Goal: Check status: Check status

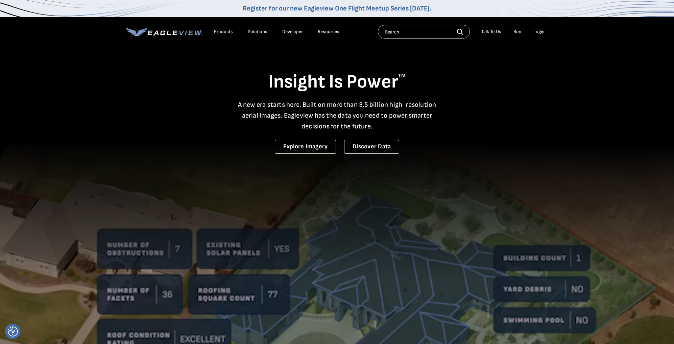
click at [537, 34] on div "Login" at bounding box center [539, 32] width 11 height 6
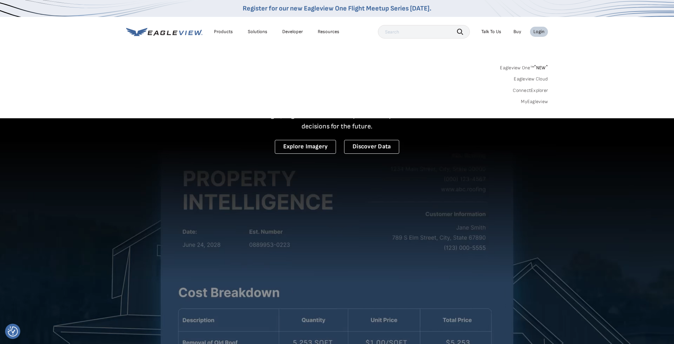
click at [533, 102] on link "MyEagleview" at bounding box center [534, 102] width 27 height 6
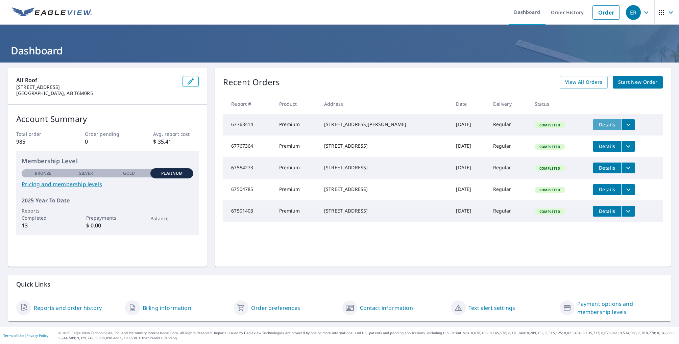
click at [604, 123] on span "Details" at bounding box center [607, 124] width 20 height 6
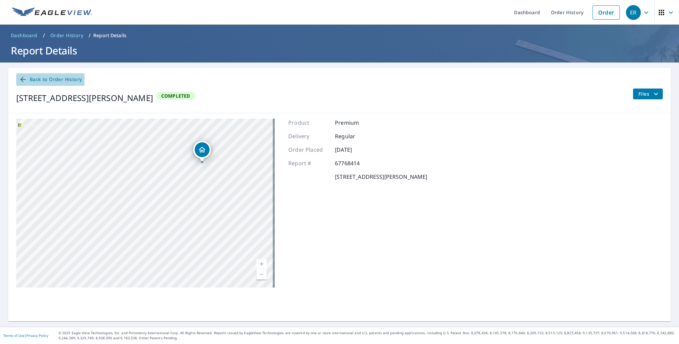
click at [45, 81] on span "Back to Order History" at bounding box center [50, 79] width 63 height 8
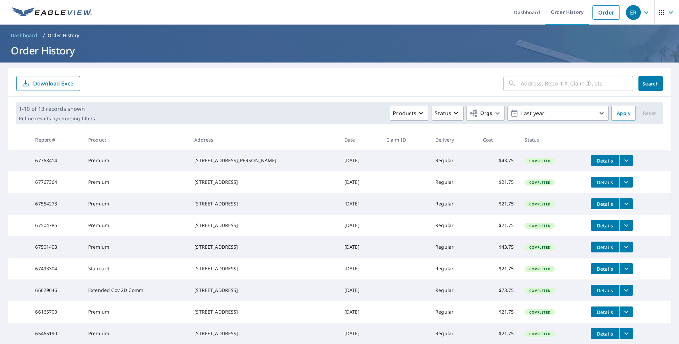
click at [103, 164] on td "Premium" at bounding box center [136, 161] width 106 height 22
click at [623, 160] on icon "filesDropdownBtn-67768414" at bounding box center [627, 161] width 8 height 8
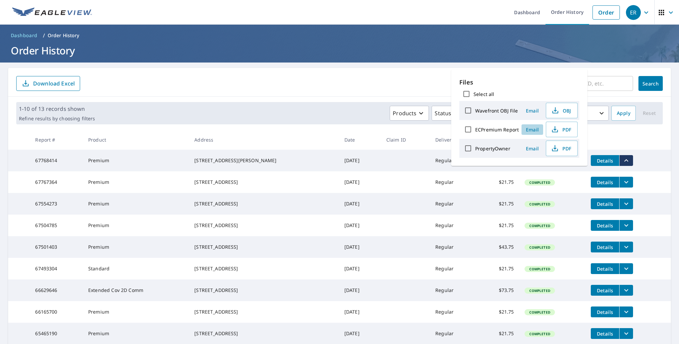
click at [531, 131] on span "Email" at bounding box center [532, 129] width 16 height 6
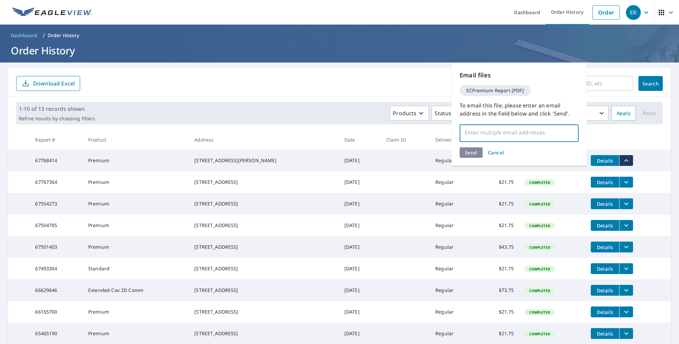
click at [492, 134] on input "text" at bounding box center [514, 132] width 103 height 13
type input "[EMAIL_ADDRESS][DOMAIN_NAME]"
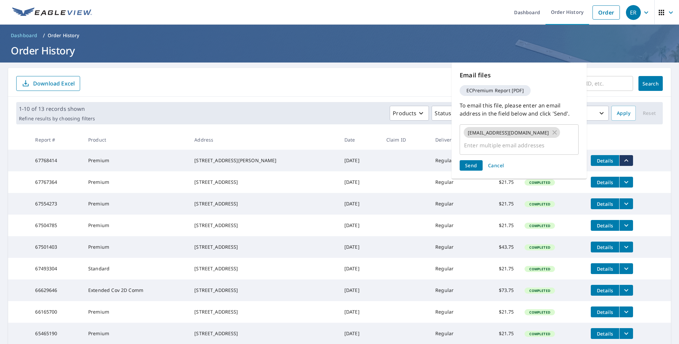
click at [471, 160] on div "Send Cancel" at bounding box center [519, 165] width 119 height 10
click at [469, 162] on span "Send" at bounding box center [471, 165] width 12 height 6
